Goal: Find specific page/section: Find specific page/section

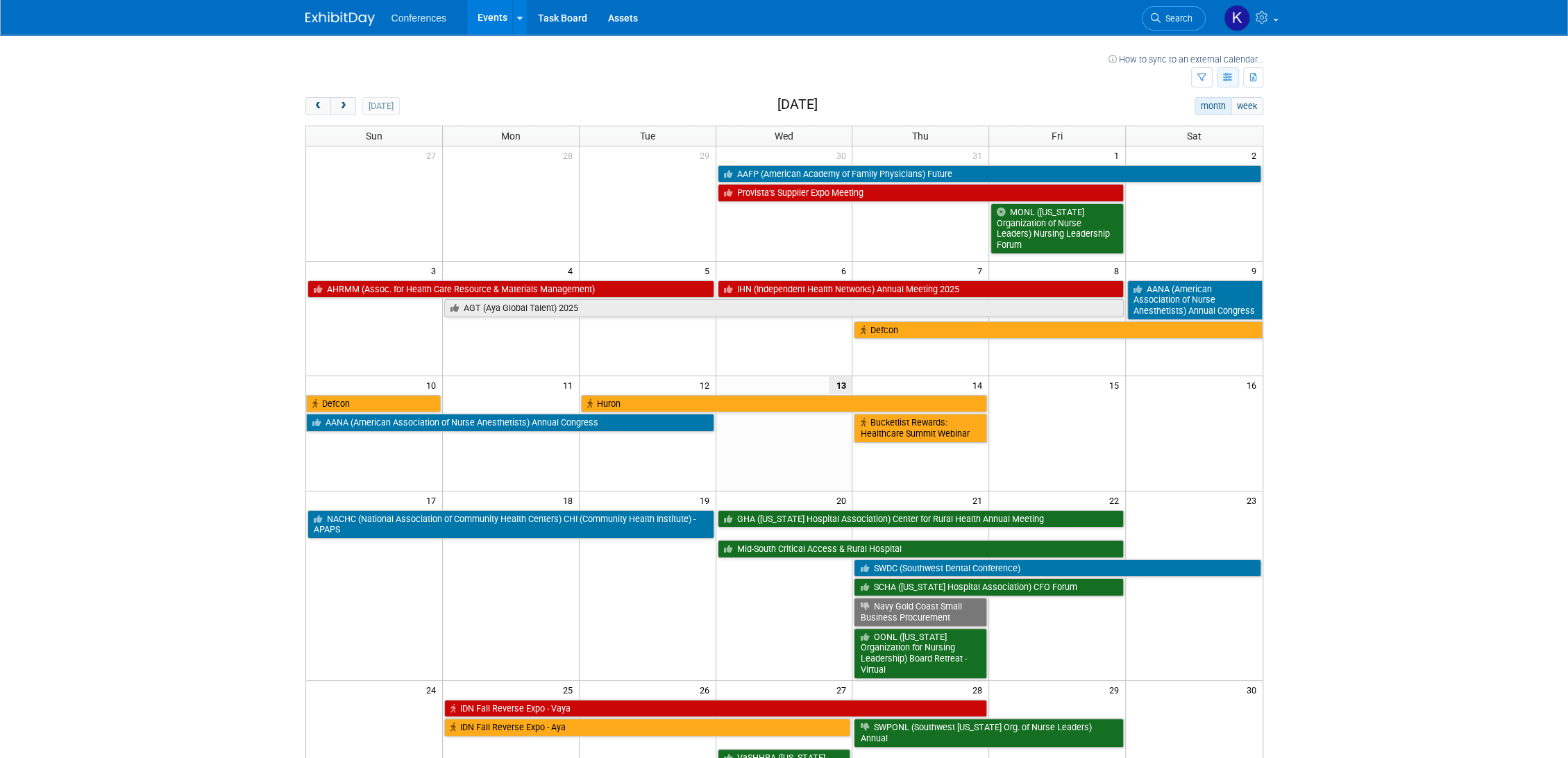
click at [1228, 77] on icon "button" at bounding box center [1228, 77] width 11 height 9
click at [1249, 71] on button "button" at bounding box center [1253, 77] width 20 height 20
click at [1197, 71] on button "button" at bounding box center [1202, 77] width 22 height 20
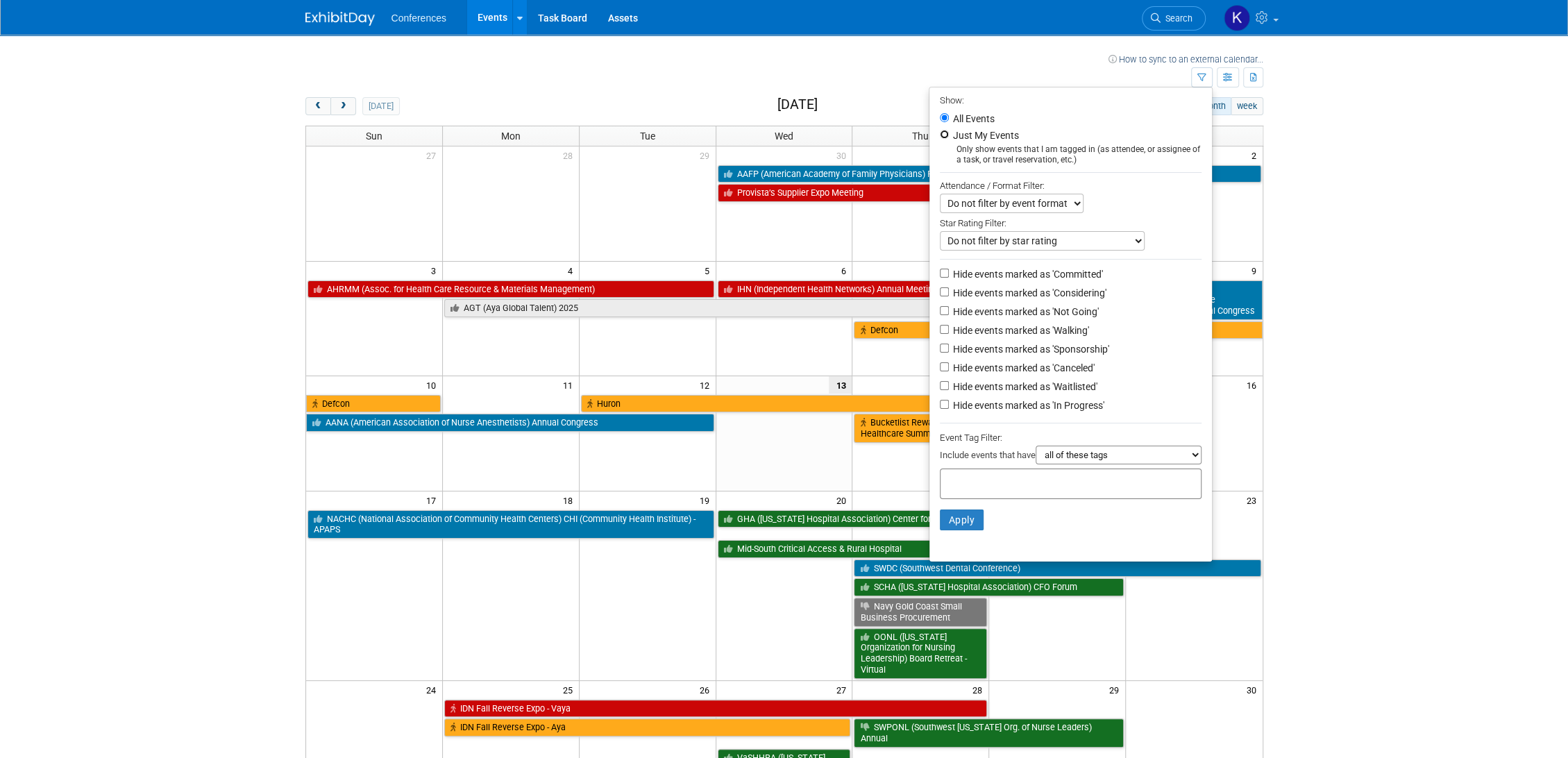
click at [940, 132] on input "Just My Events" at bounding box center [944, 134] width 9 height 9
radio input "true"
click at [958, 526] on button "Apply" at bounding box center [962, 520] width 44 height 21
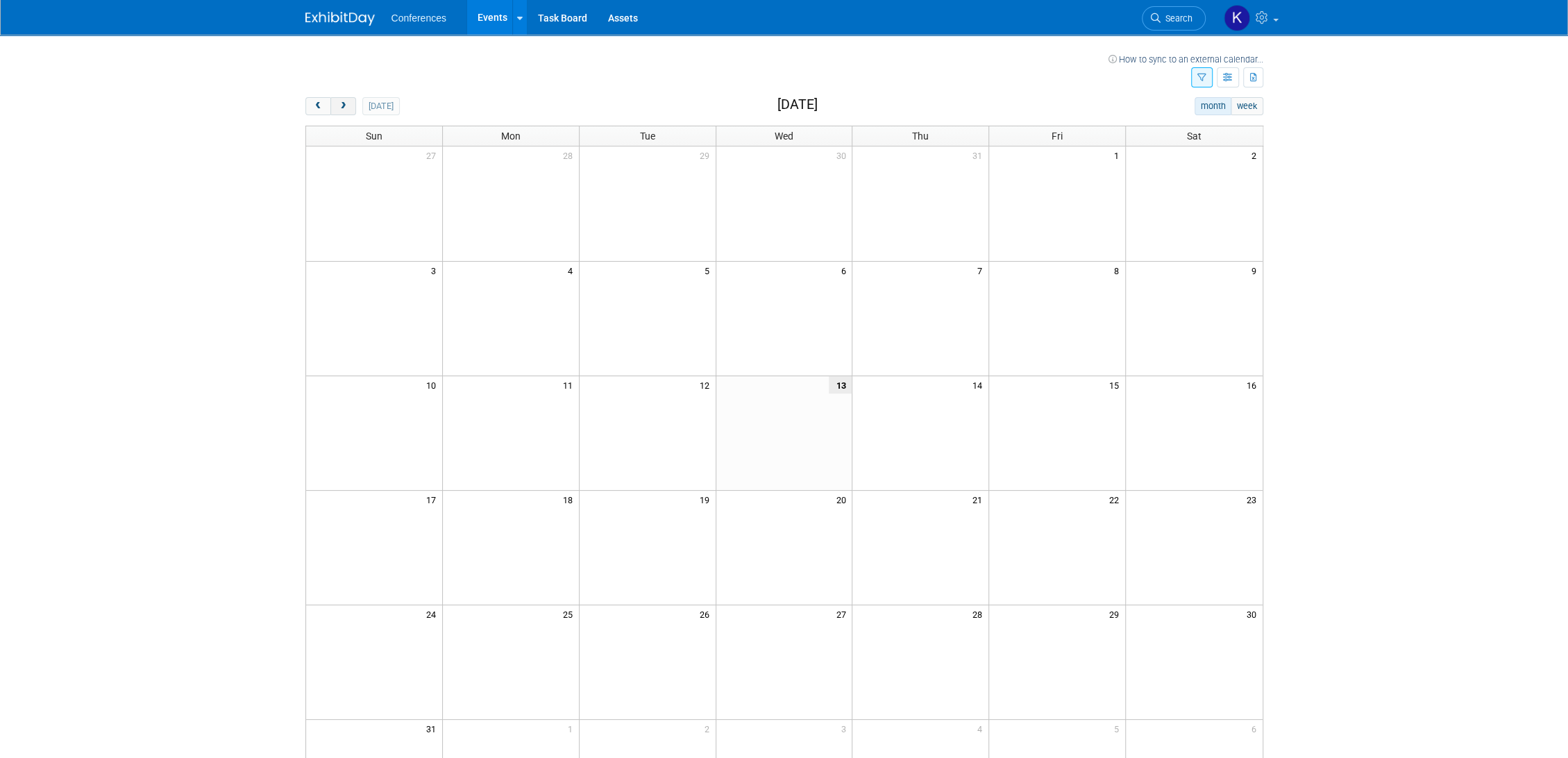
click at [346, 111] on button "next" at bounding box center [343, 107] width 26 height 18
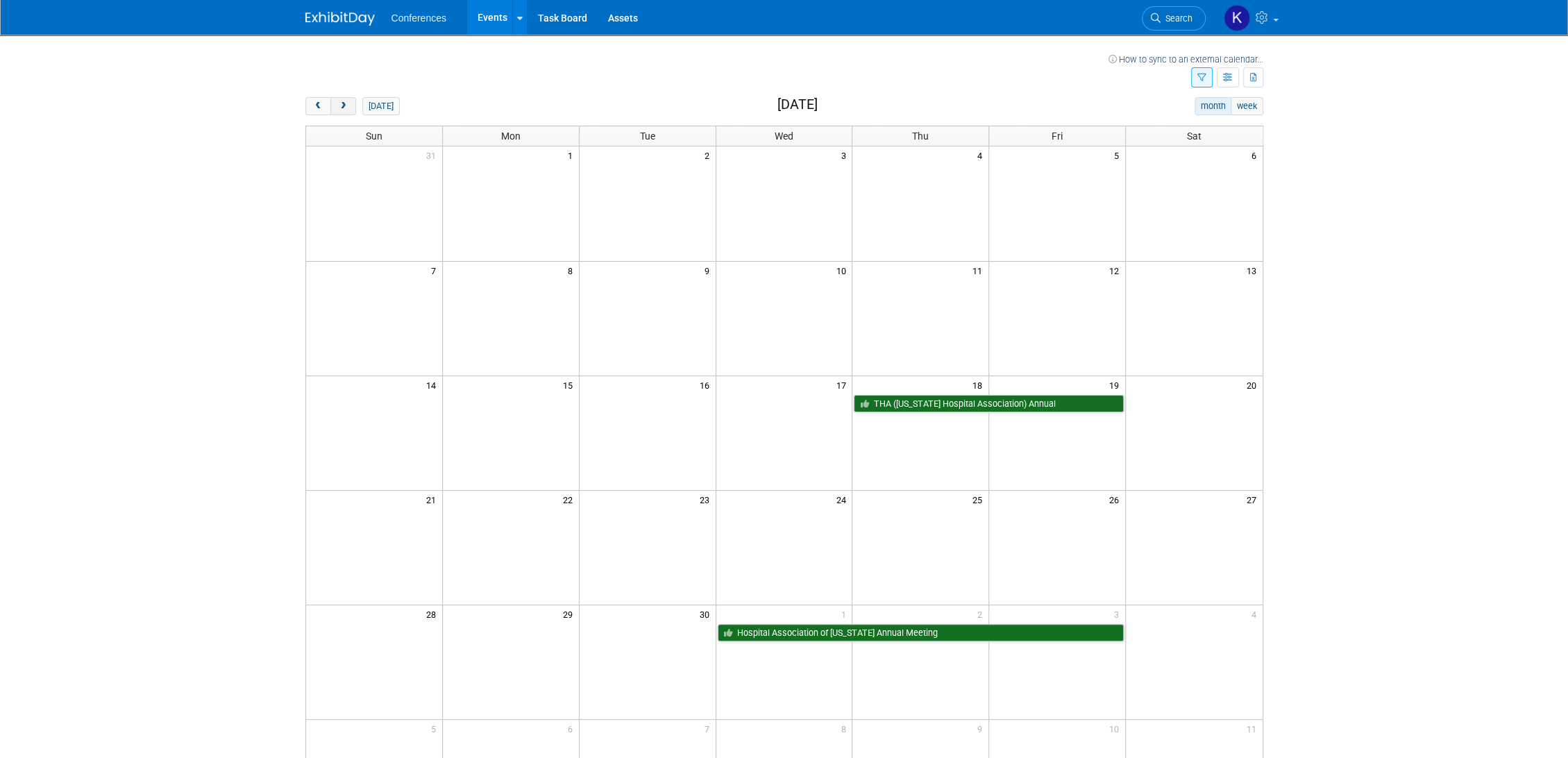
click at [344, 104] on span "next" at bounding box center [343, 107] width 11 height 9
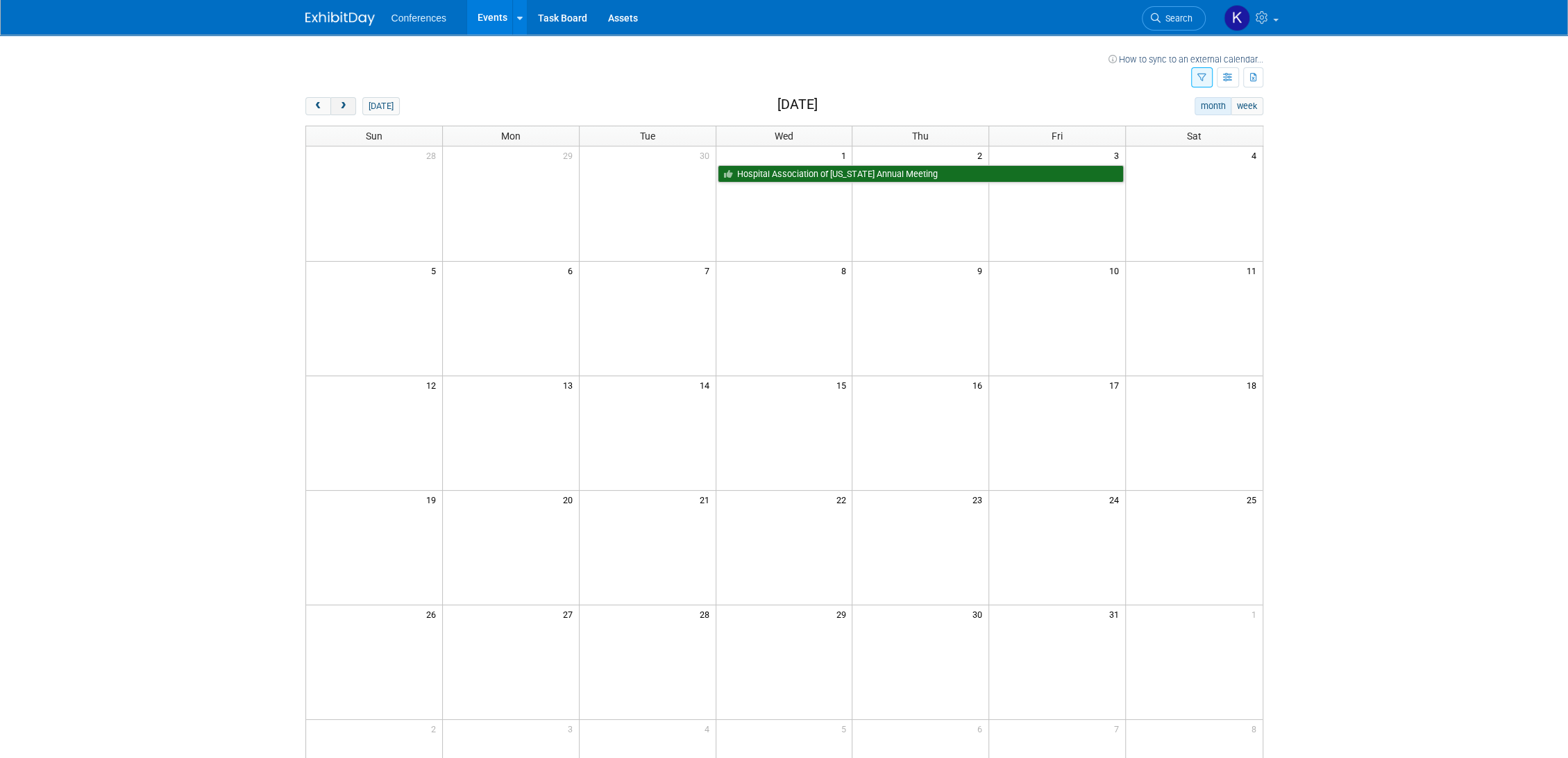
click at [345, 110] on button "next" at bounding box center [343, 107] width 26 height 18
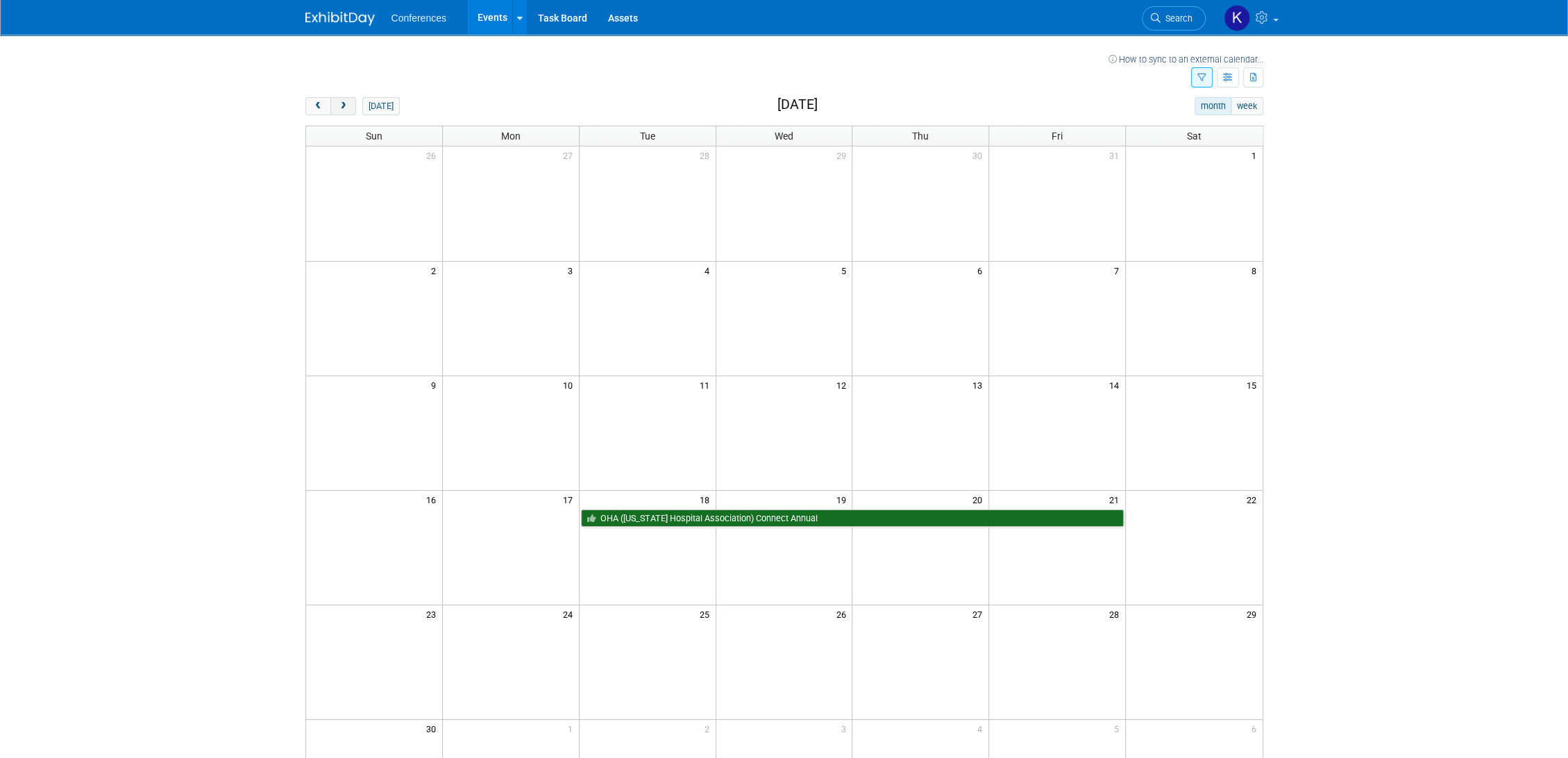
click at [350, 107] on button "next" at bounding box center [343, 107] width 26 height 18
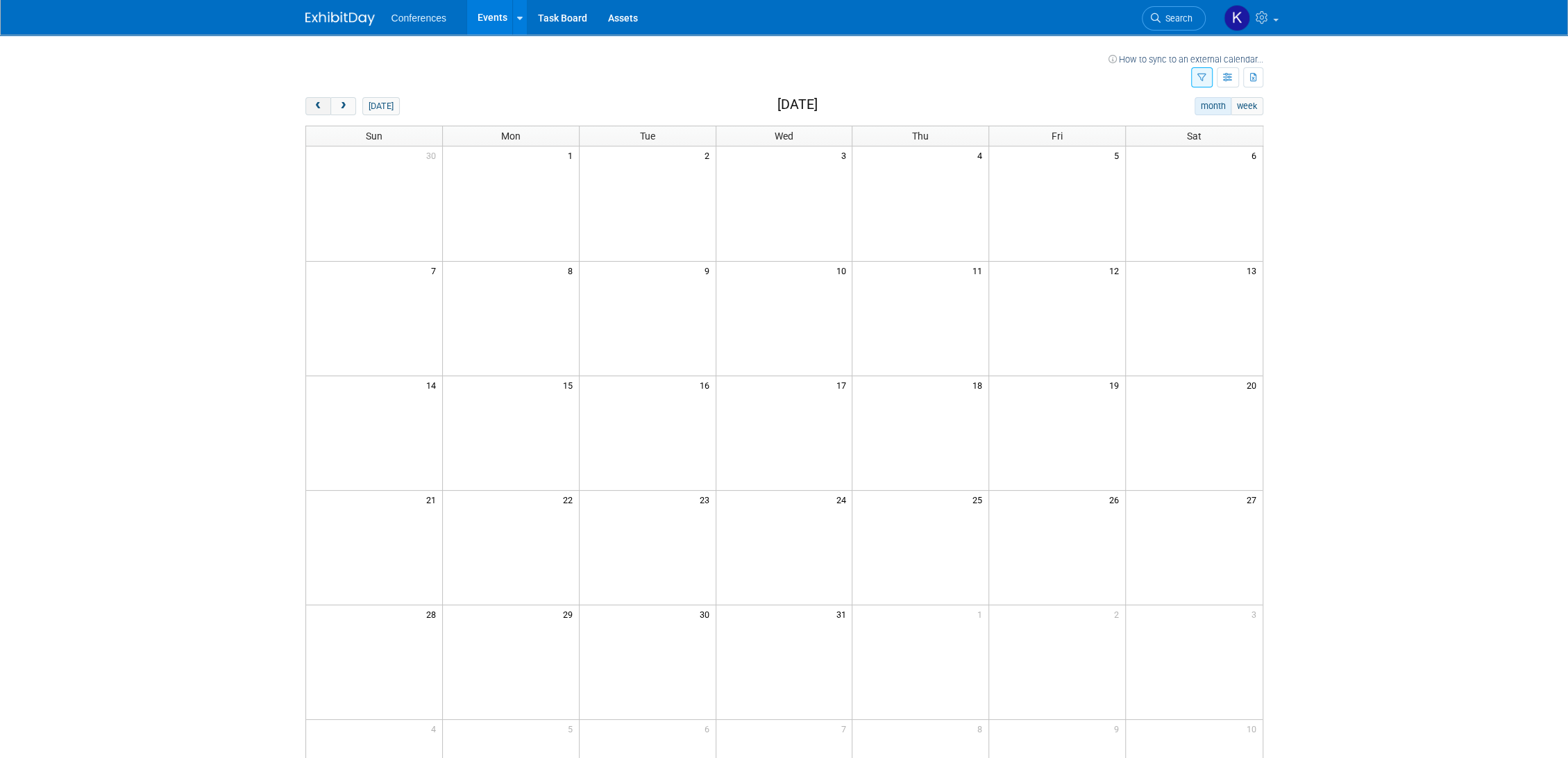
click at [323, 107] on button "prev" at bounding box center [318, 107] width 26 height 18
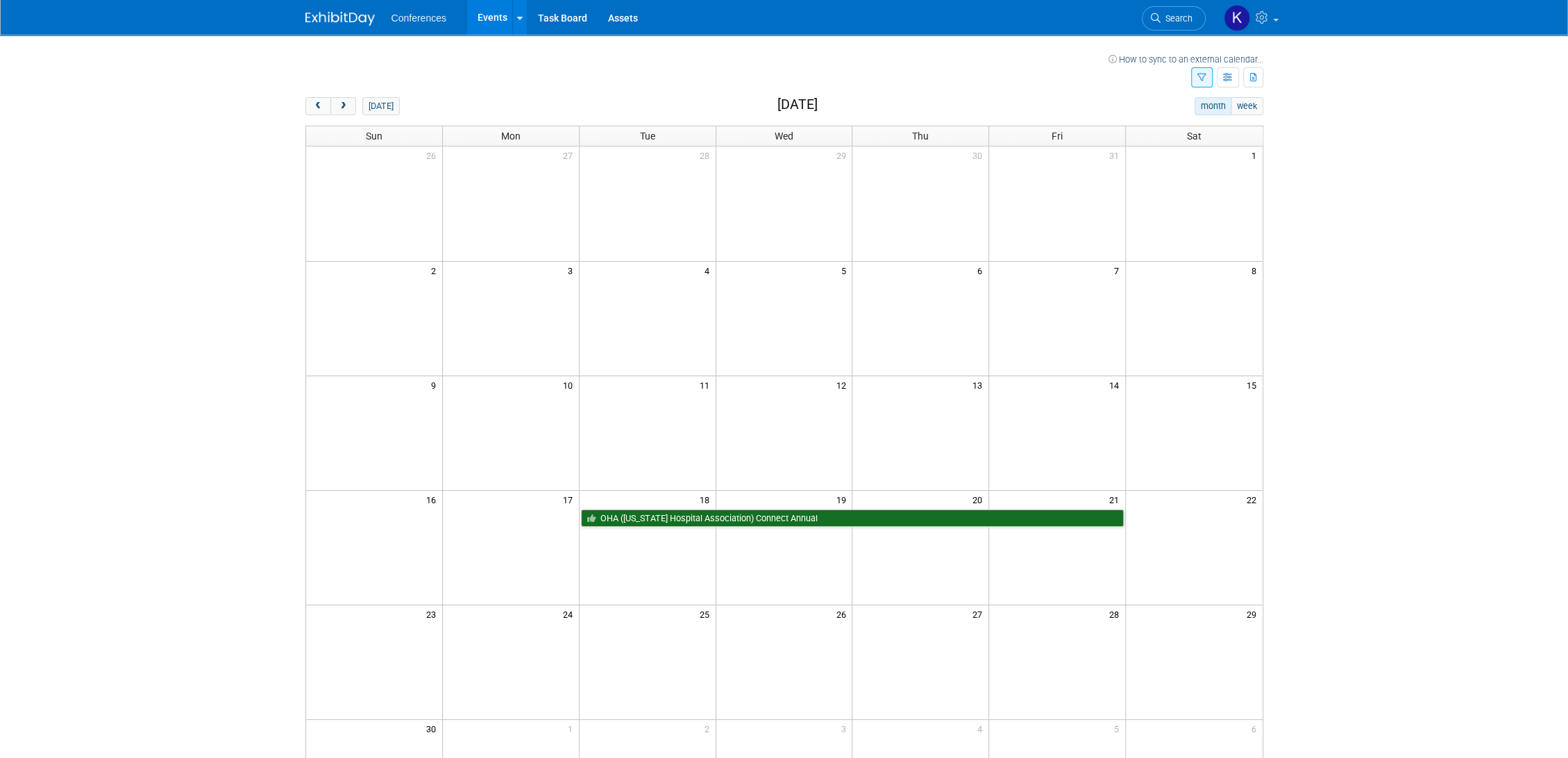
drag, startPoint x: 528, startPoint y: 406, endPoint x: 625, endPoint y: 411, distance: 97.1
click at [625, 411] on tr at bounding box center [784, 433] width 957 height 115
click at [322, 102] on span "prev" at bounding box center [318, 107] width 11 height 9
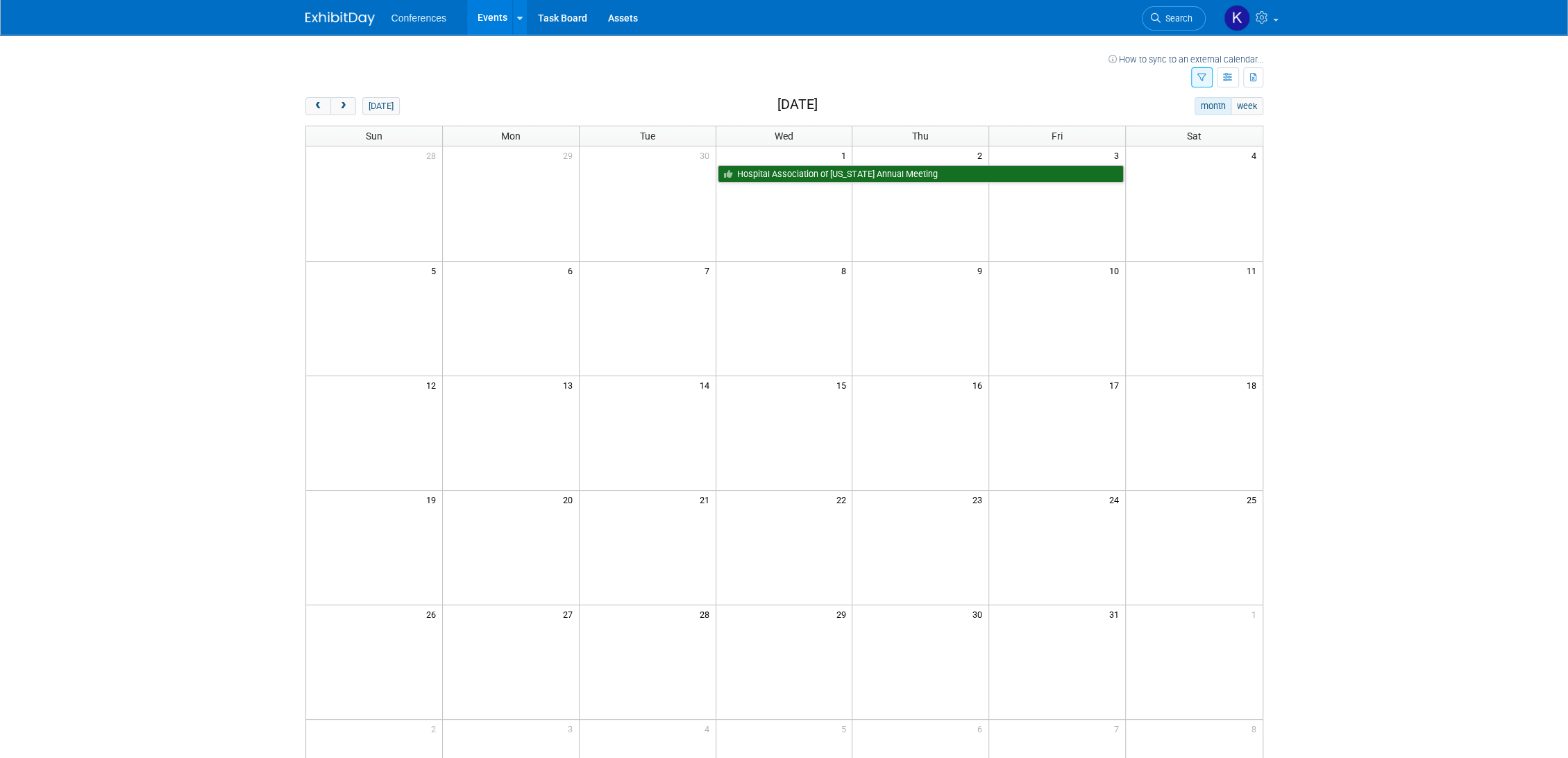
drag, startPoint x: 1204, startPoint y: 74, endPoint x: 1182, endPoint y: 77, distance: 22.2
click at [1203, 74] on icon "button" at bounding box center [1202, 77] width 9 height 9
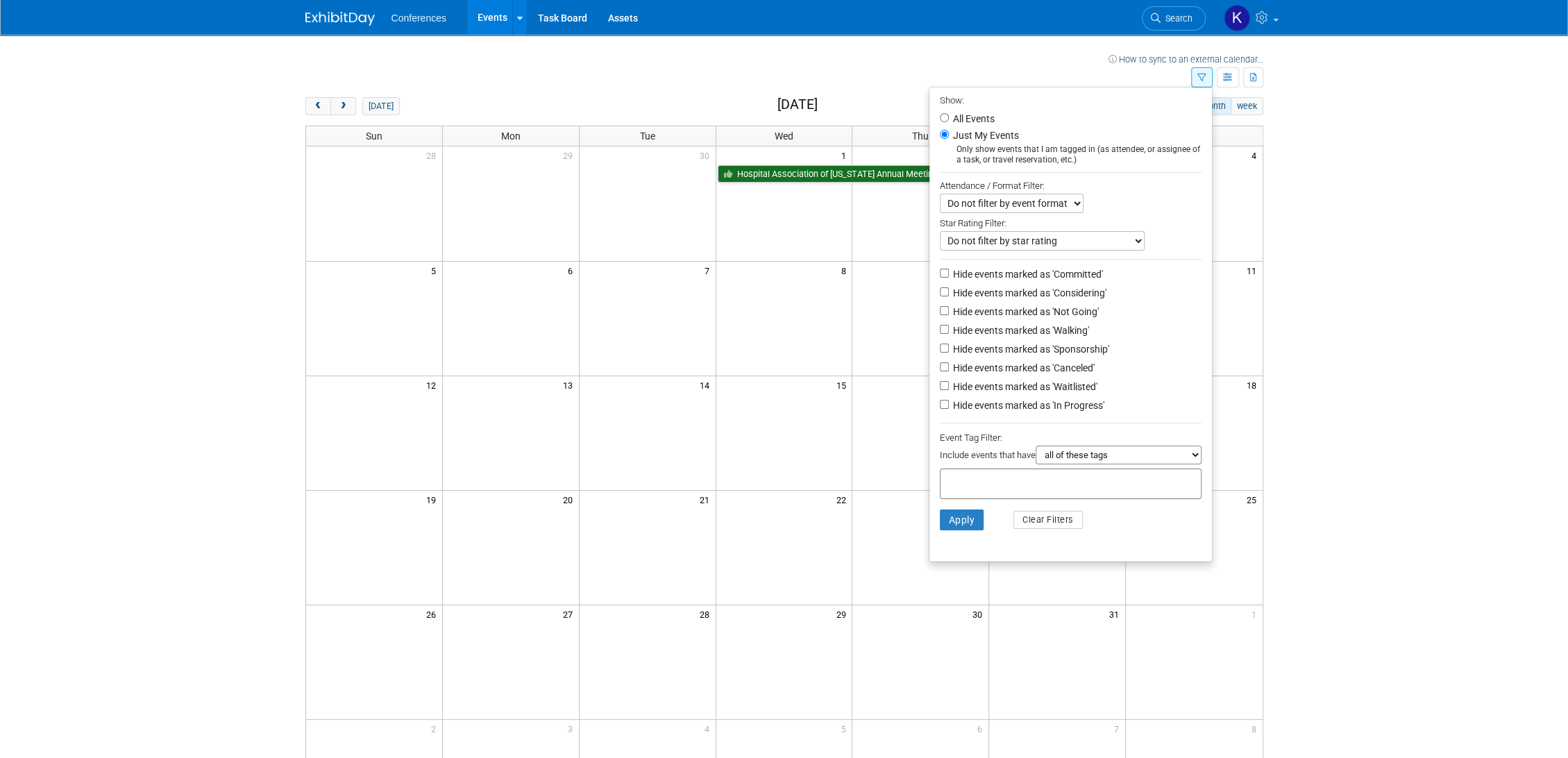
click at [961, 119] on label "All Events" at bounding box center [972, 119] width 44 height 10
click at [949, 119] on input "All Events" at bounding box center [944, 117] width 9 height 9
radio input "true"
click at [949, 537] on li "Apply Clear Filters" at bounding box center [1070, 520] width 282 height 42
click at [951, 531] on button "Apply" at bounding box center [962, 520] width 44 height 21
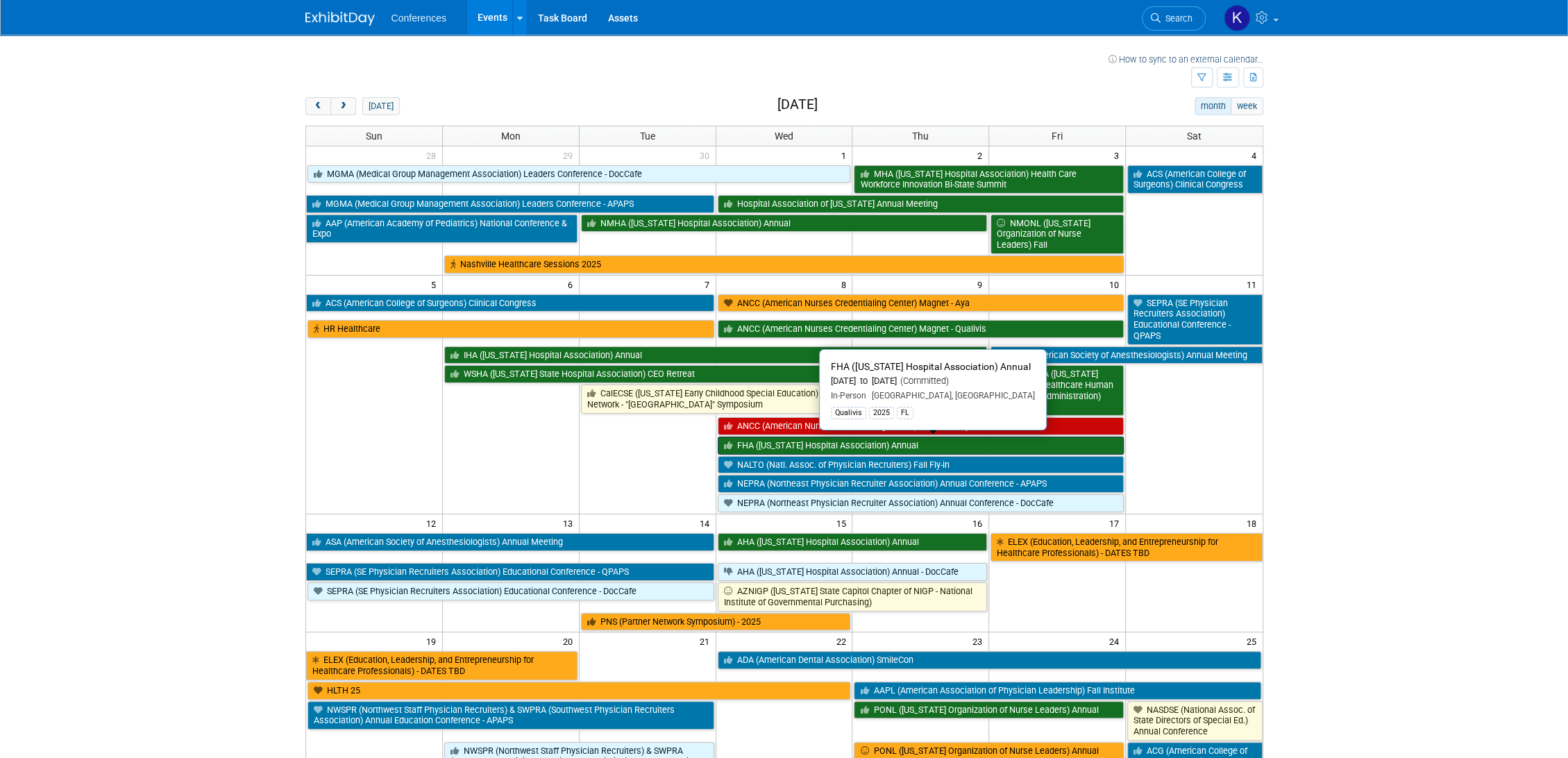
click at [879, 446] on link "FHA ([US_STATE] Hospital Association) Annual" at bounding box center [921, 446] width 407 height 18
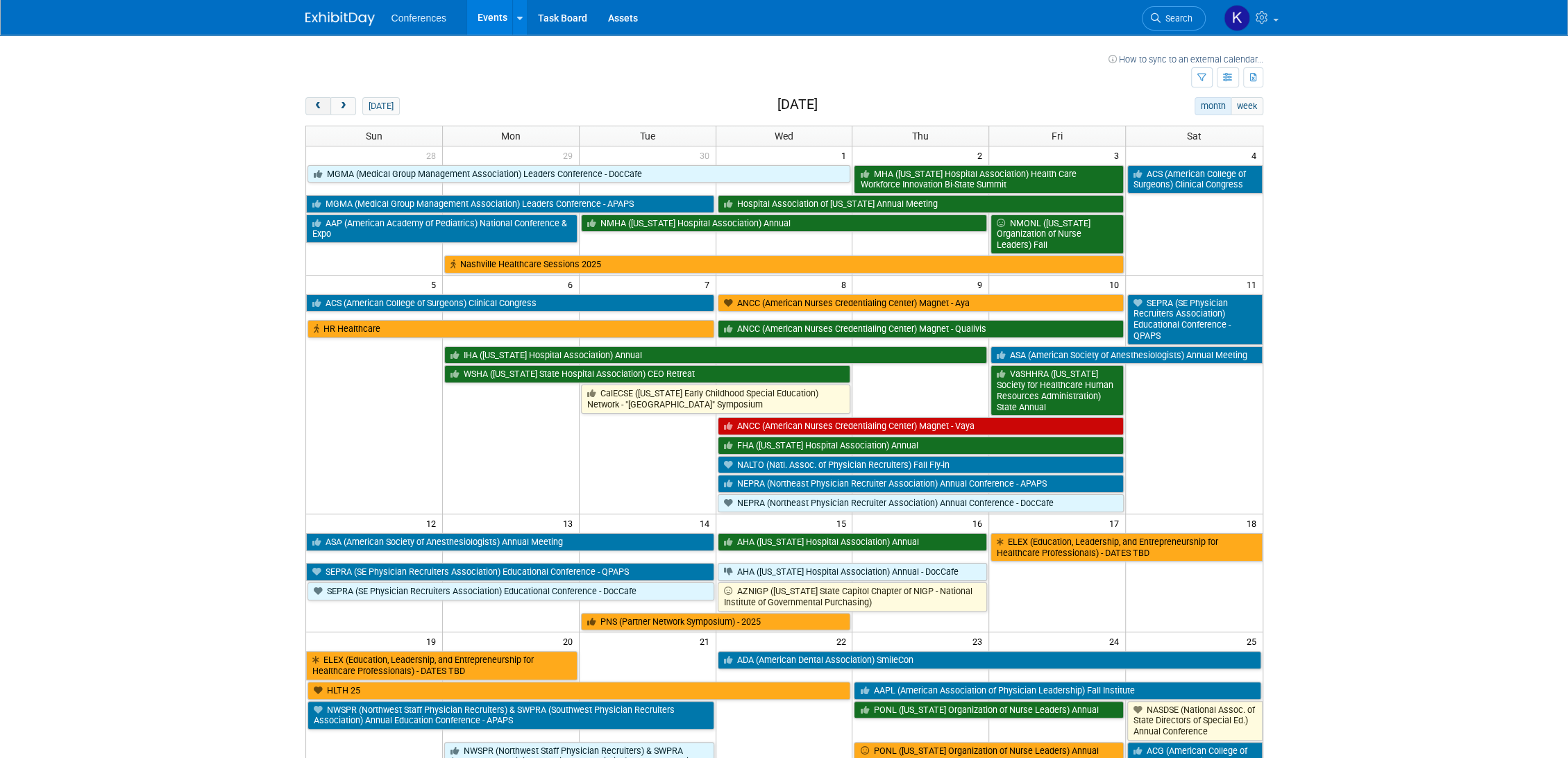
click at [321, 99] on button "prev" at bounding box center [318, 107] width 26 height 18
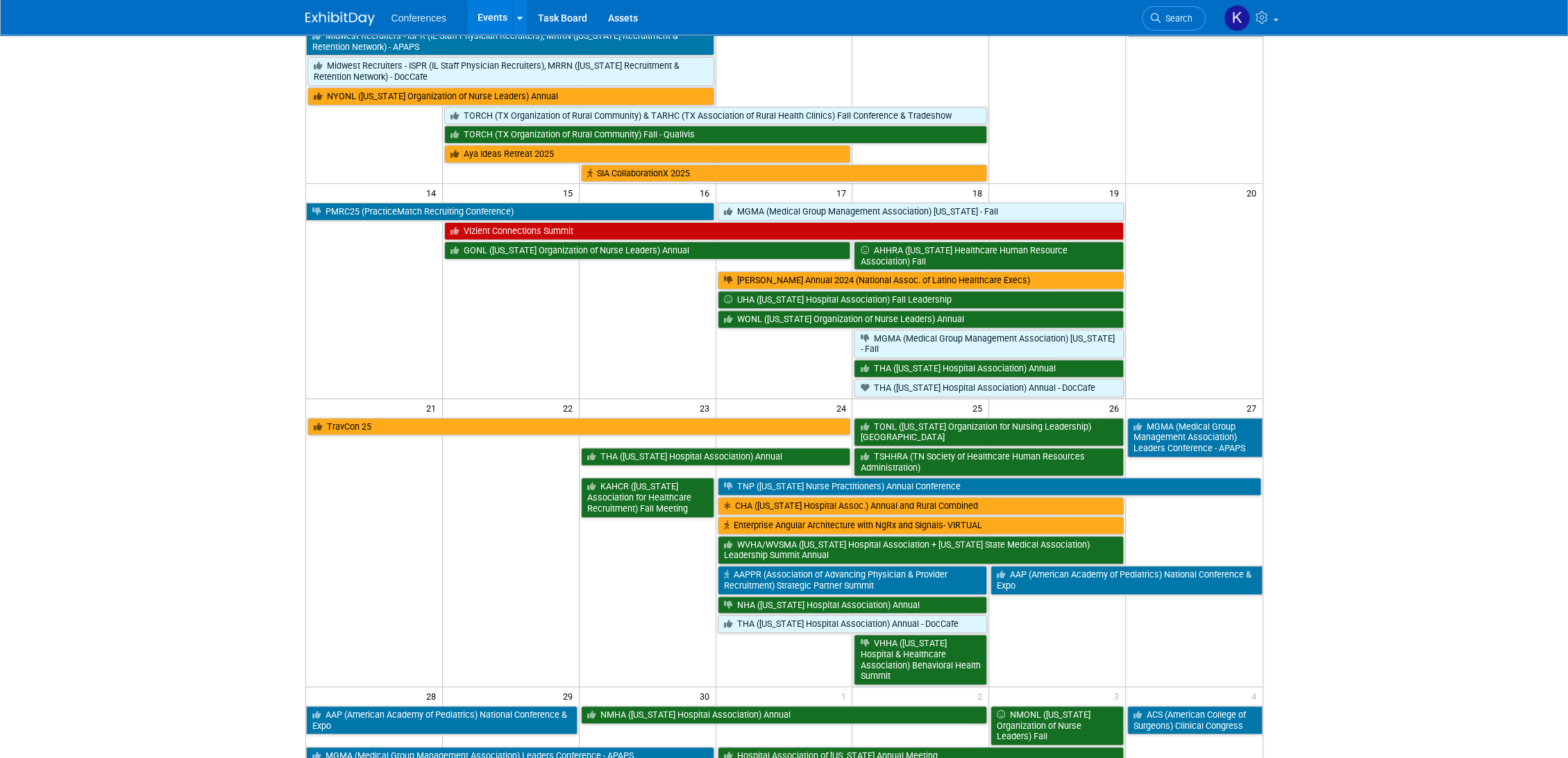
scroll to position [308, 0]
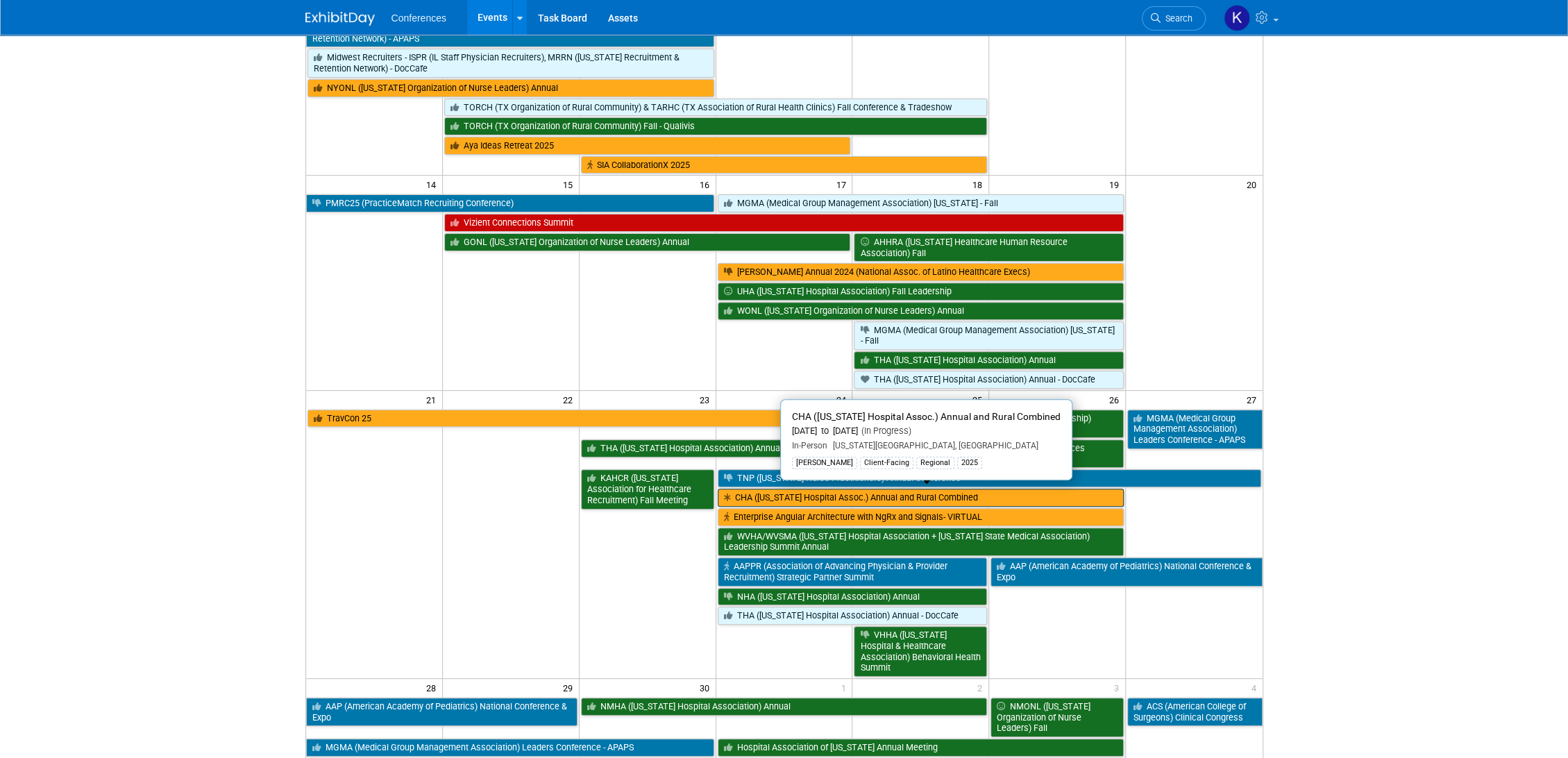
click at [844, 495] on link "CHA ([US_STATE] Hospital Assoc.) Annual and Rural Combined" at bounding box center [921, 498] width 407 height 18
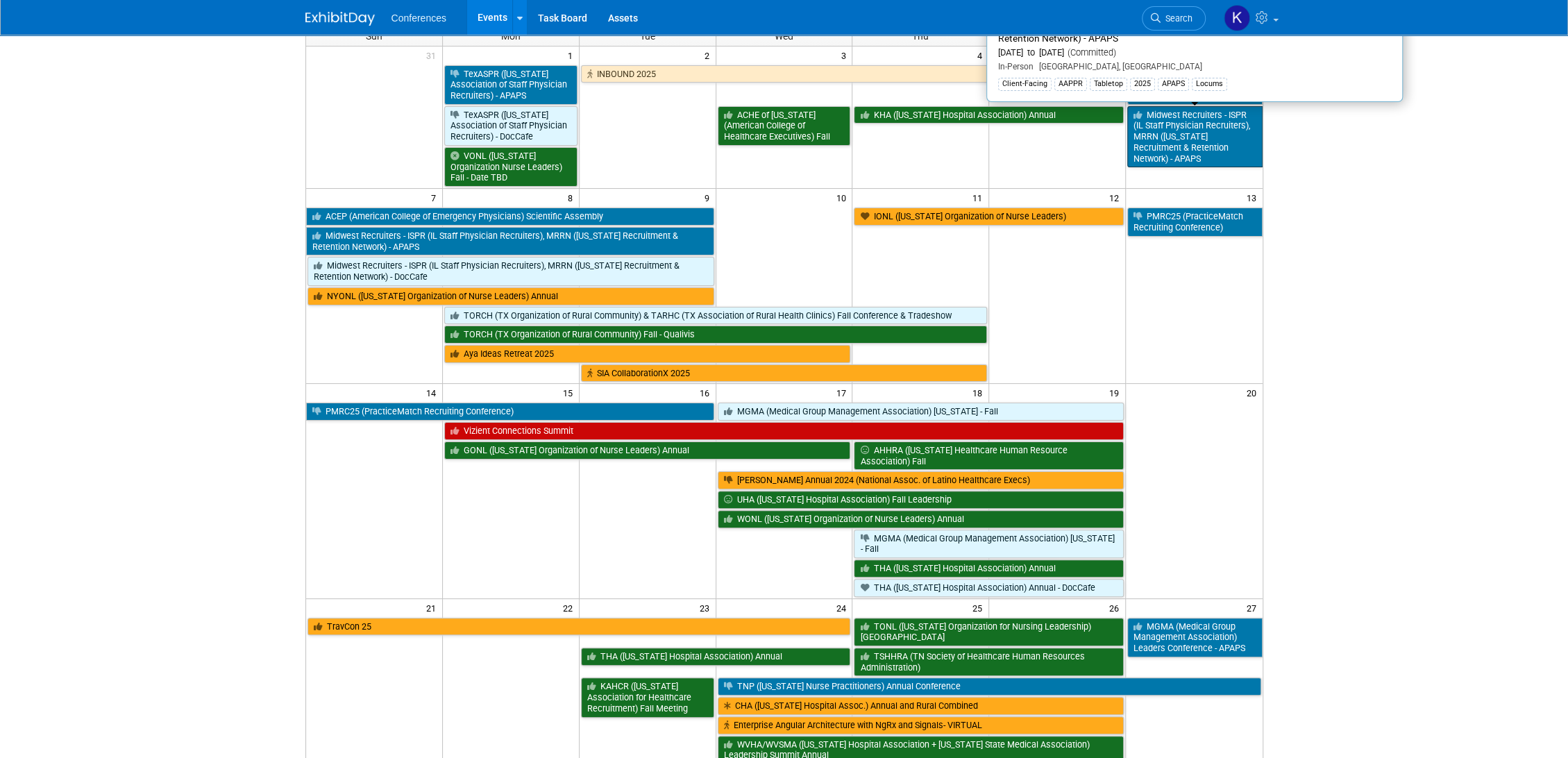
scroll to position [0, 0]
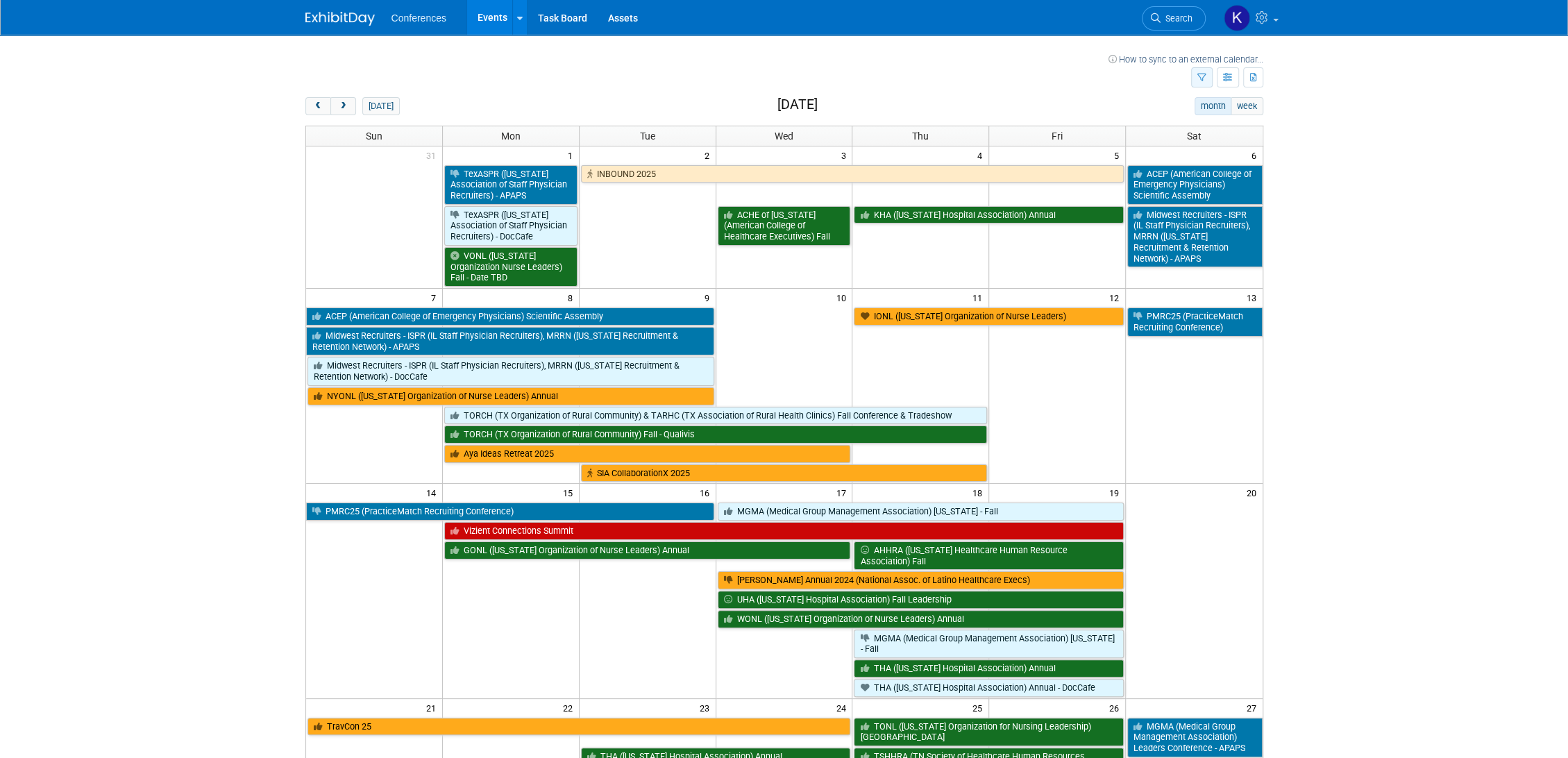
click at [1200, 77] on icon "button" at bounding box center [1202, 77] width 9 height 9
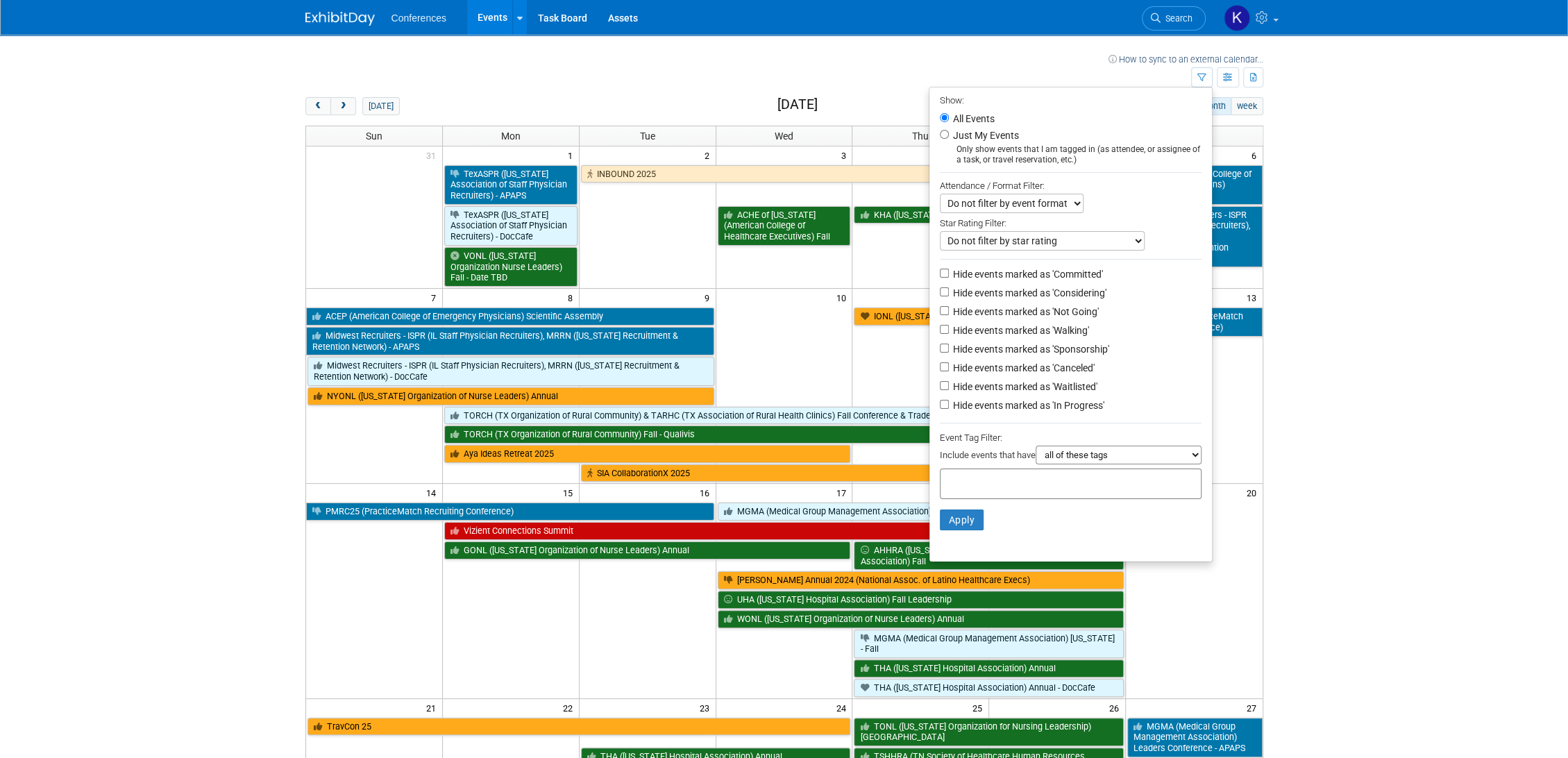
click at [961, 132] on label "Just My Events" at bounding box center [984, 135] width 69 height 14
click at [949, 132] on input "Just My Events" at bounding box center [944, 134] width 9 height 9
radio input "true"
click at [955, 528] on button "Apply" at bounding box center [962, 520] width 44 height 21
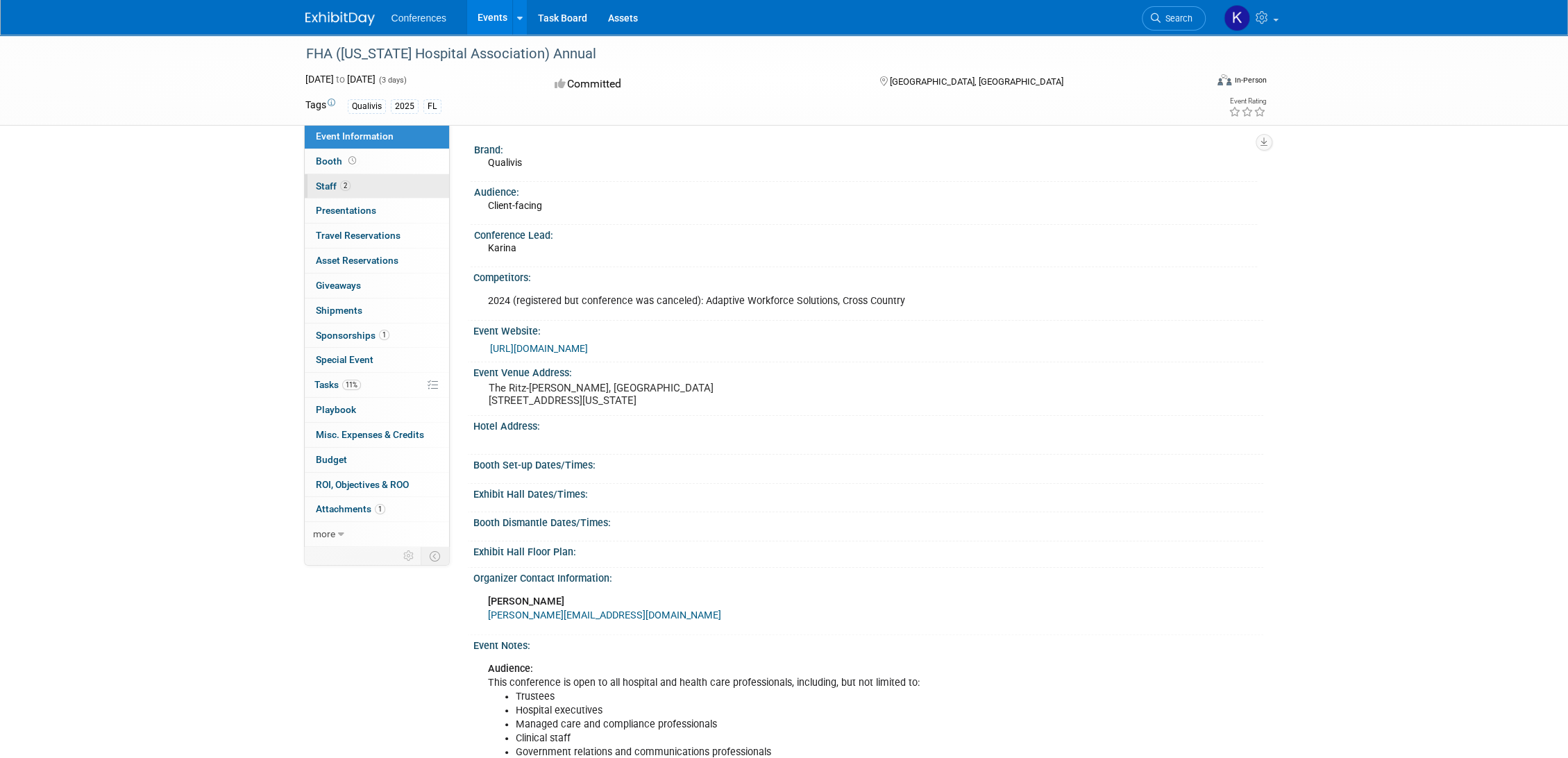
click at [376, 194] on link "2 Staff 2" at bounding box center [376, 186] width 144 height 24
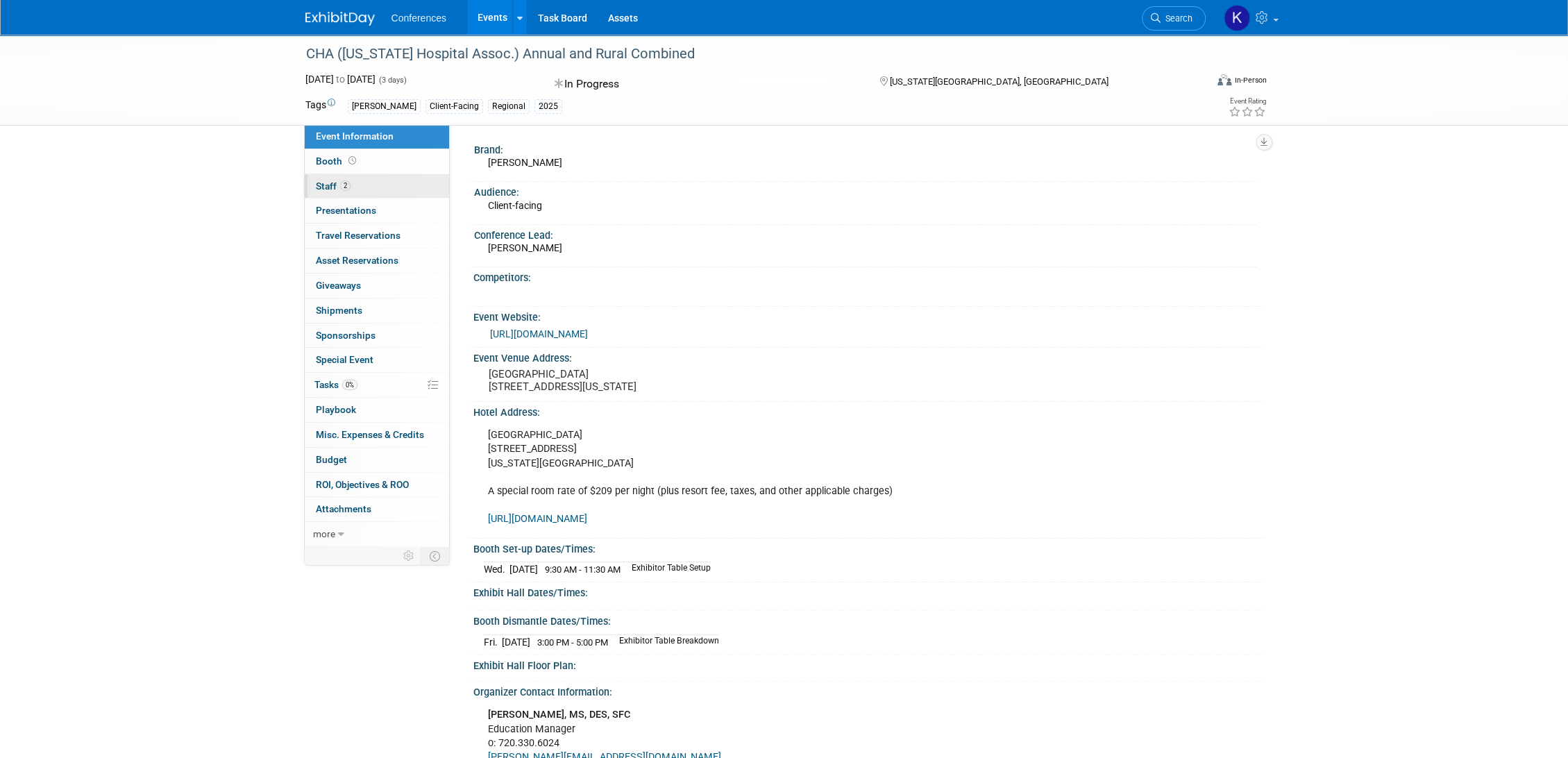
click at [391, 190] on link "2 Staff 2" at bounding box center [376, 186] width 144 height 24
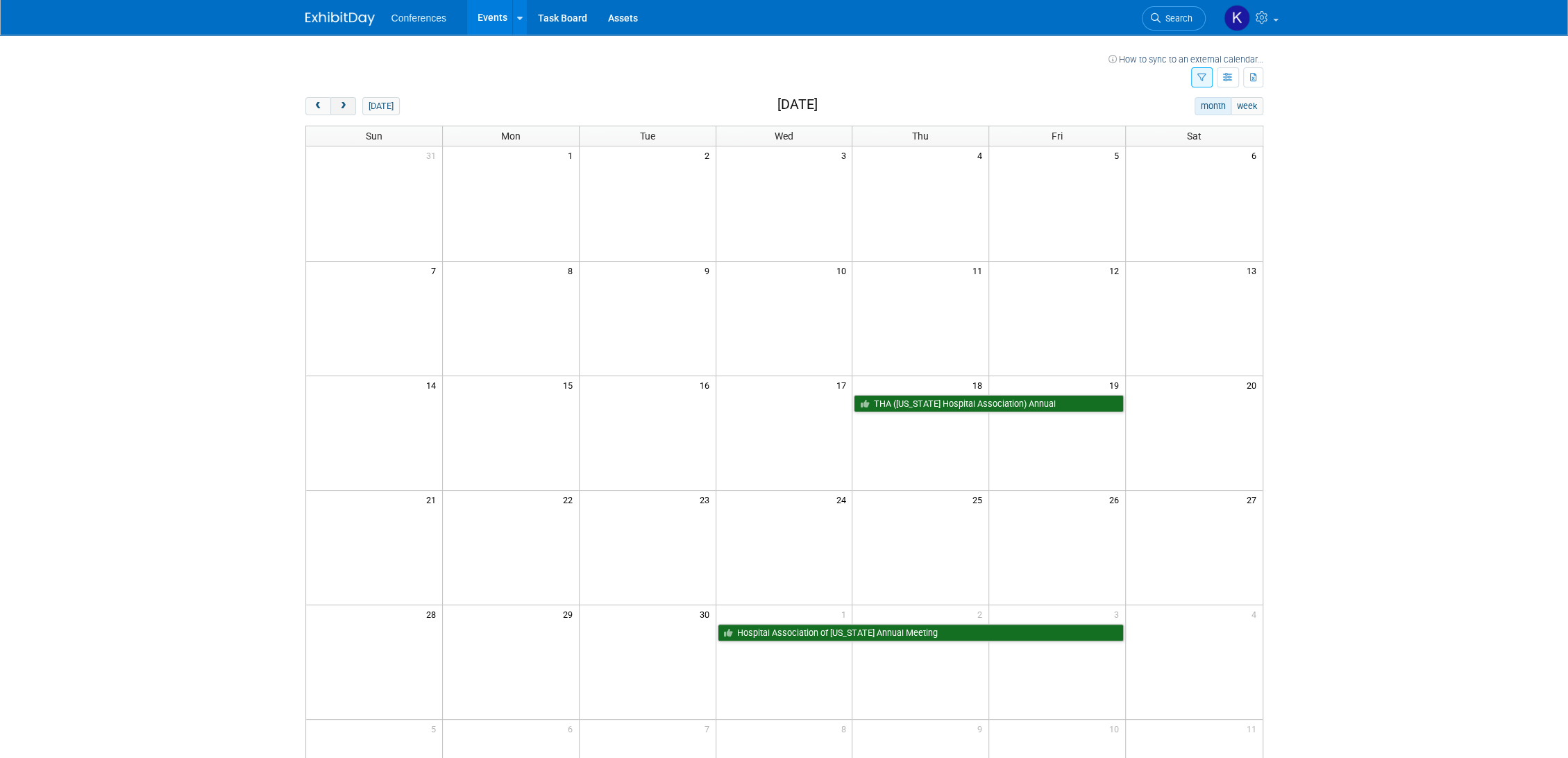
click at [346, 114] on button "next" at bounding box center [343, 107] width 26 height 18
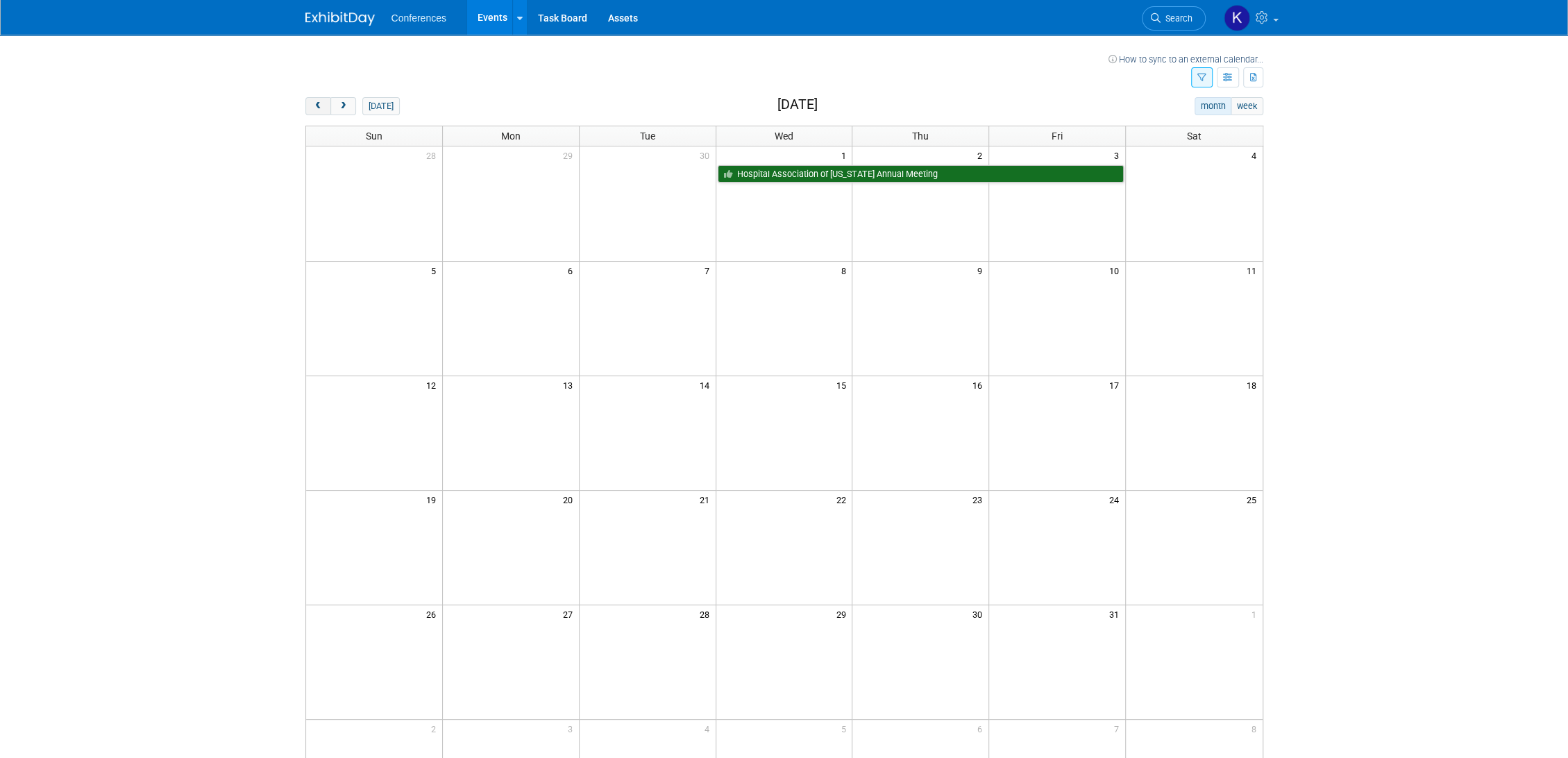
click at [316, 99] on button "prev" at bounding box center [318, 107] width 26 height 18
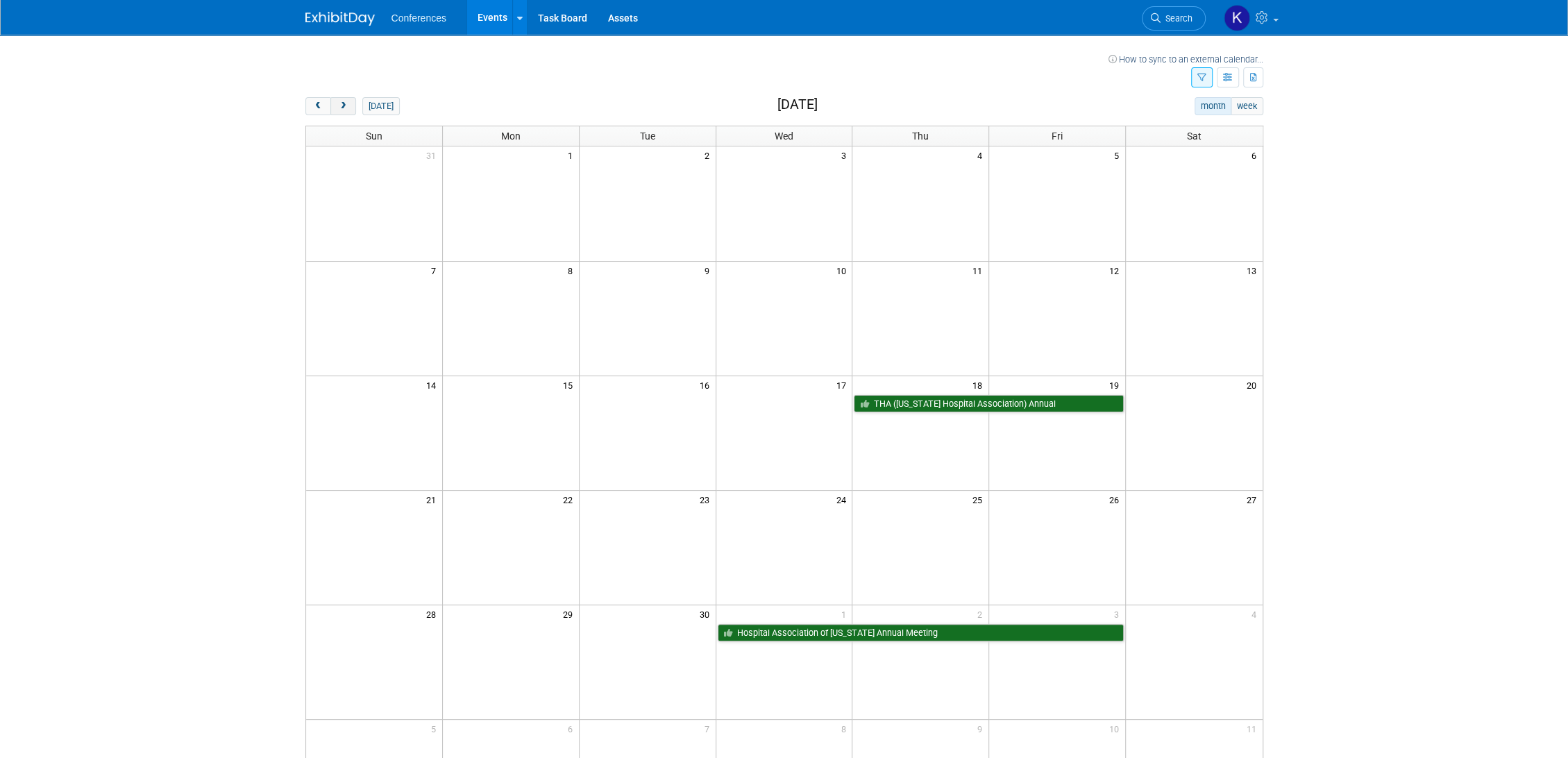
click at [351, 107] on button "next" at bounding box center [343, 107] width 26 height 18
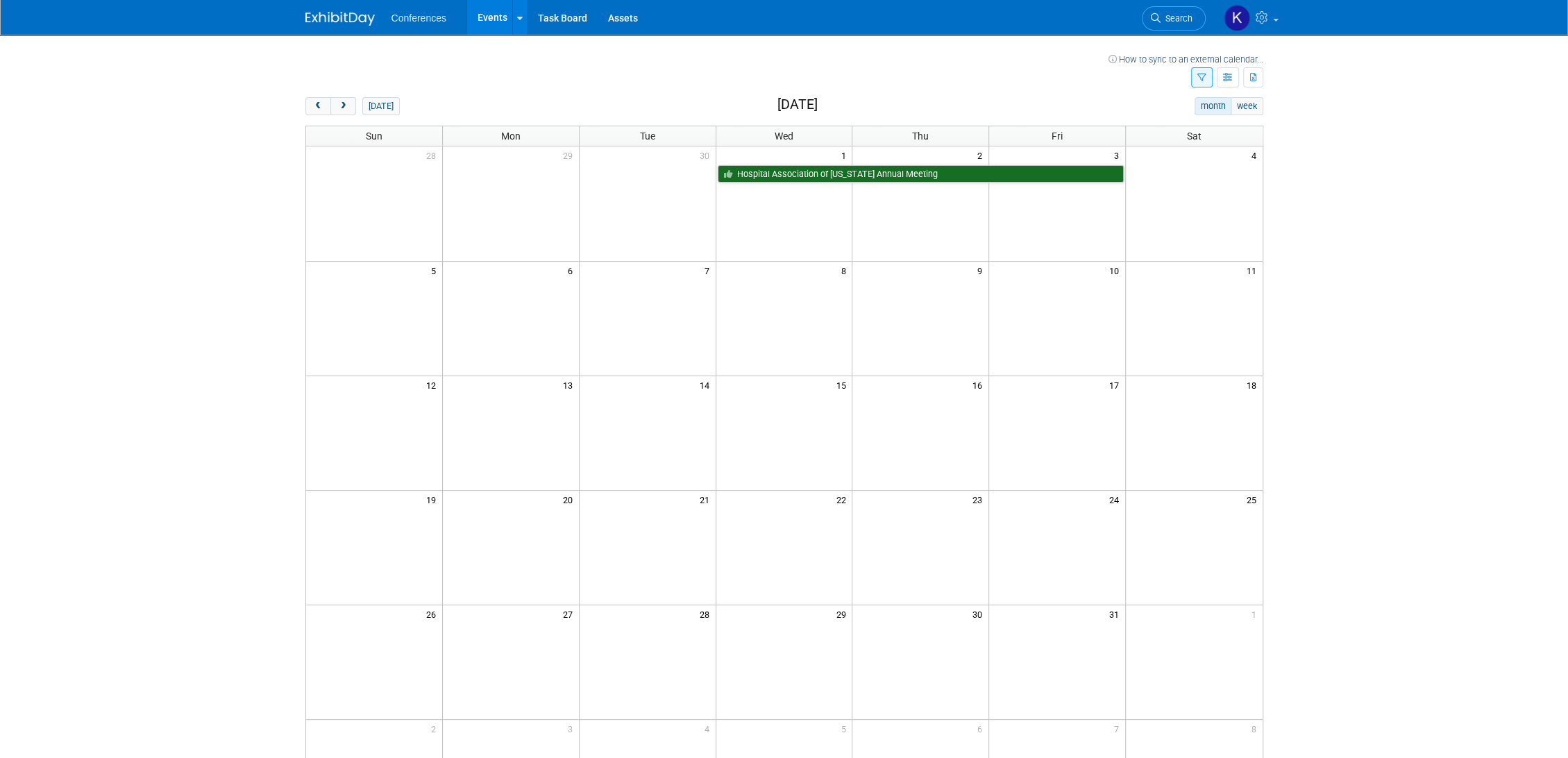
click at [1208, 72] on button "button" at bounding box center [1202, 77] width 22 height 20
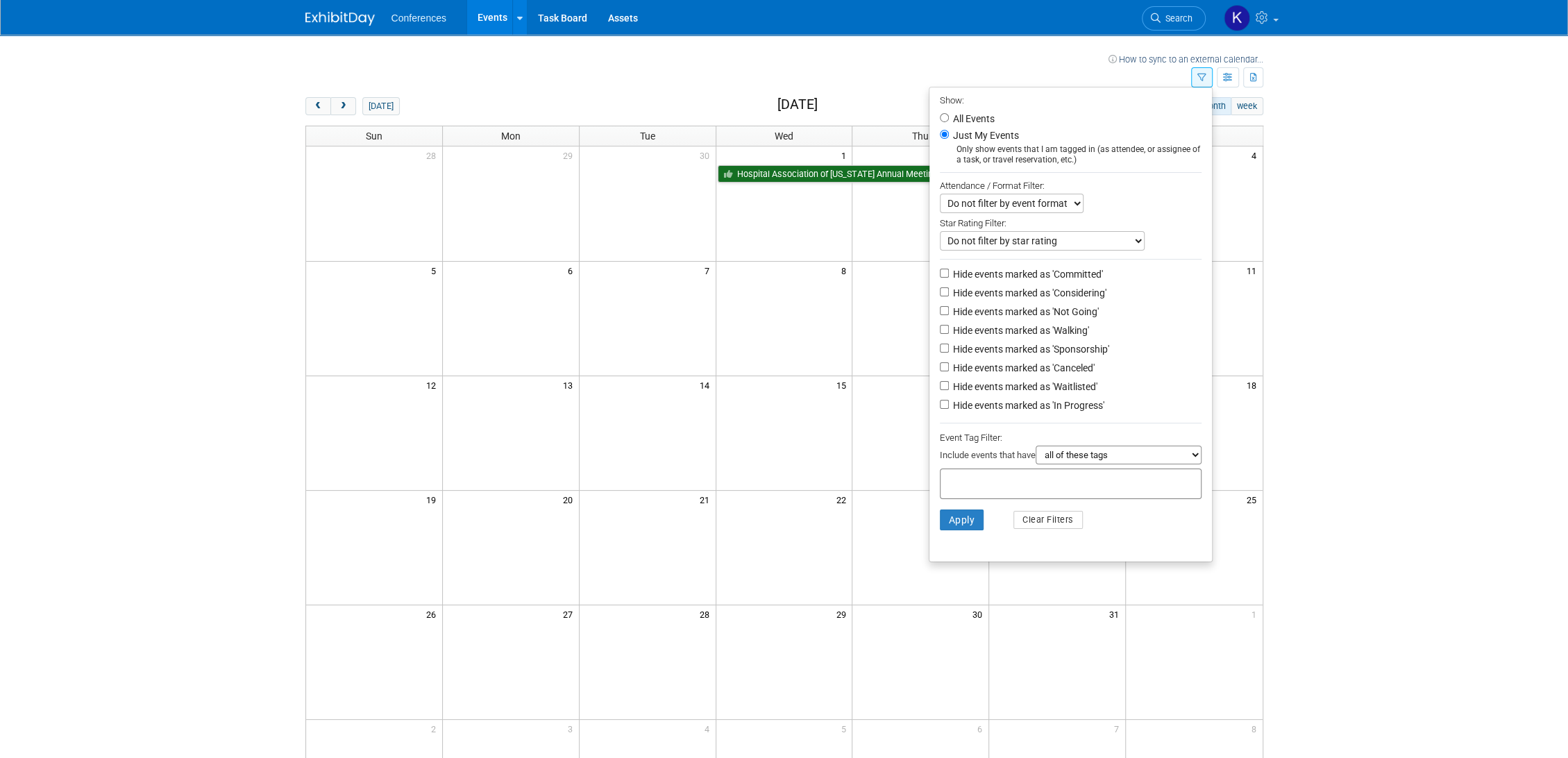
click at [958, 121] on label "All Events" at bounding box center [972, 119] width 44 height 10
click at [949, 121] on input "All Events" at bounding box center [944, 117] width 9 height 9
radio input "true"
click at [968, 528] on button "Apply" at bounding box center [962, 520] width 44 height 21
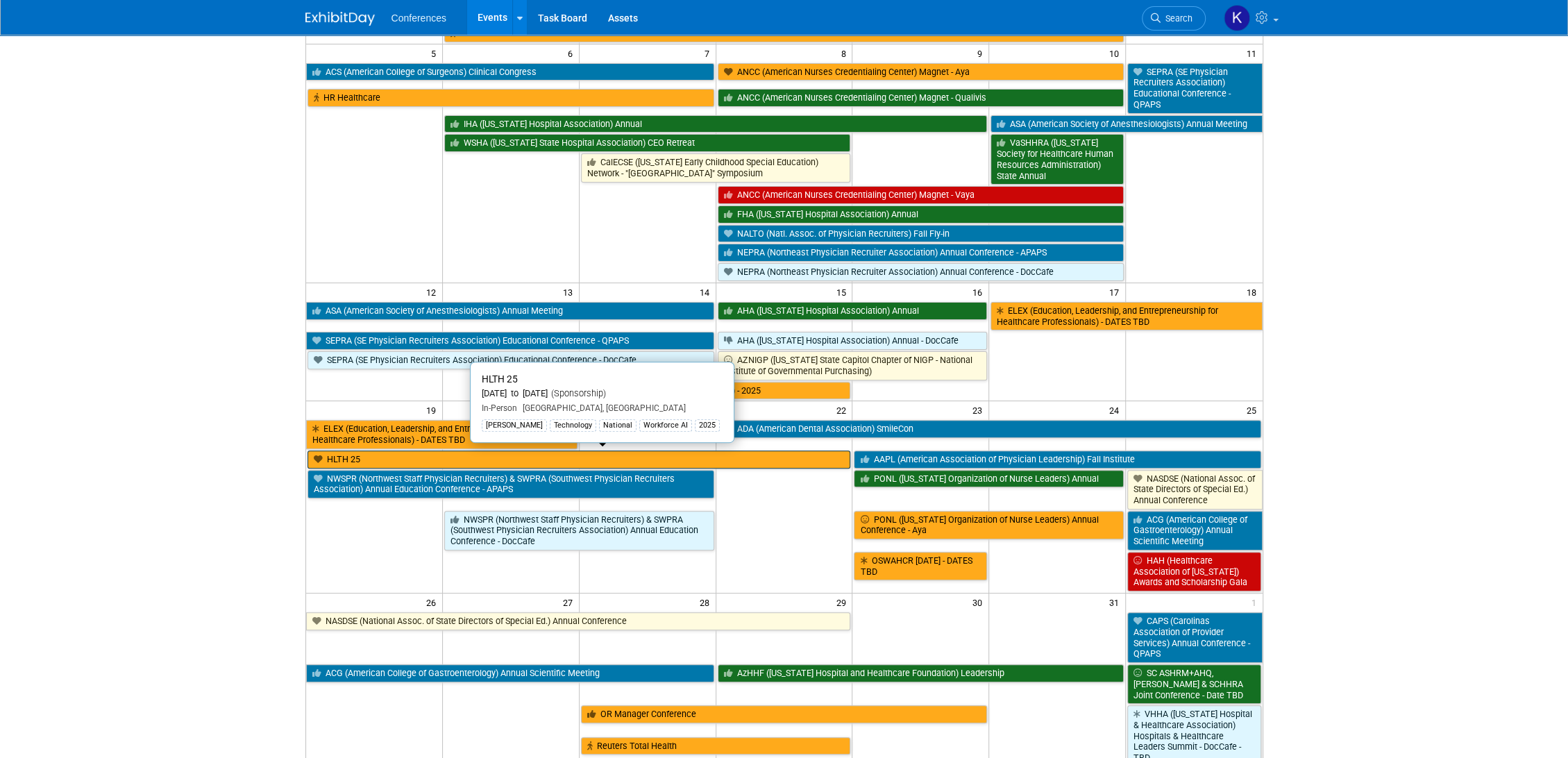
scroll to position [154, 0]
